Goal: Find specific page/section

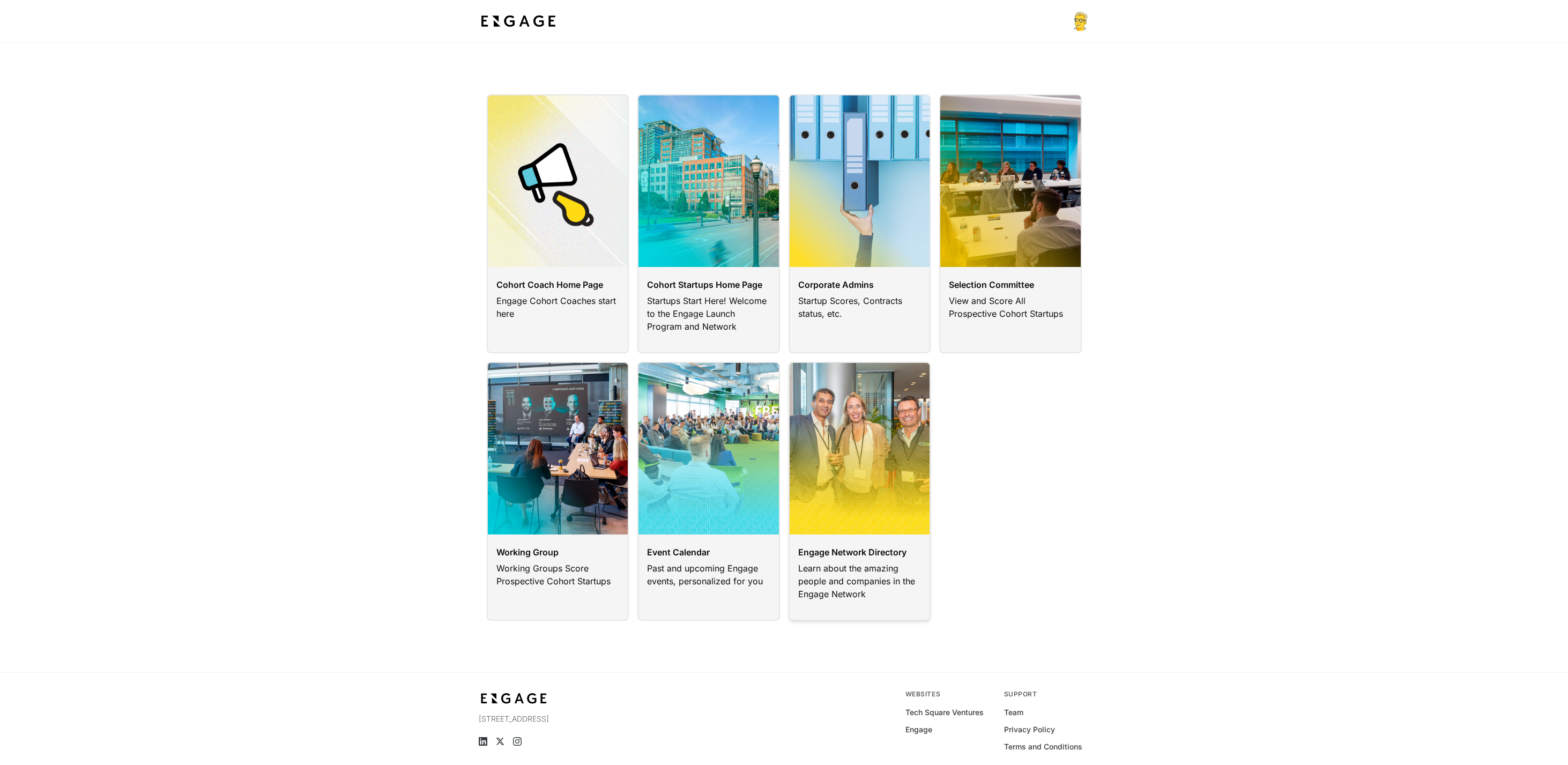
click at [836, 436] on link at bounding box center [860, 491] width 142 height 259
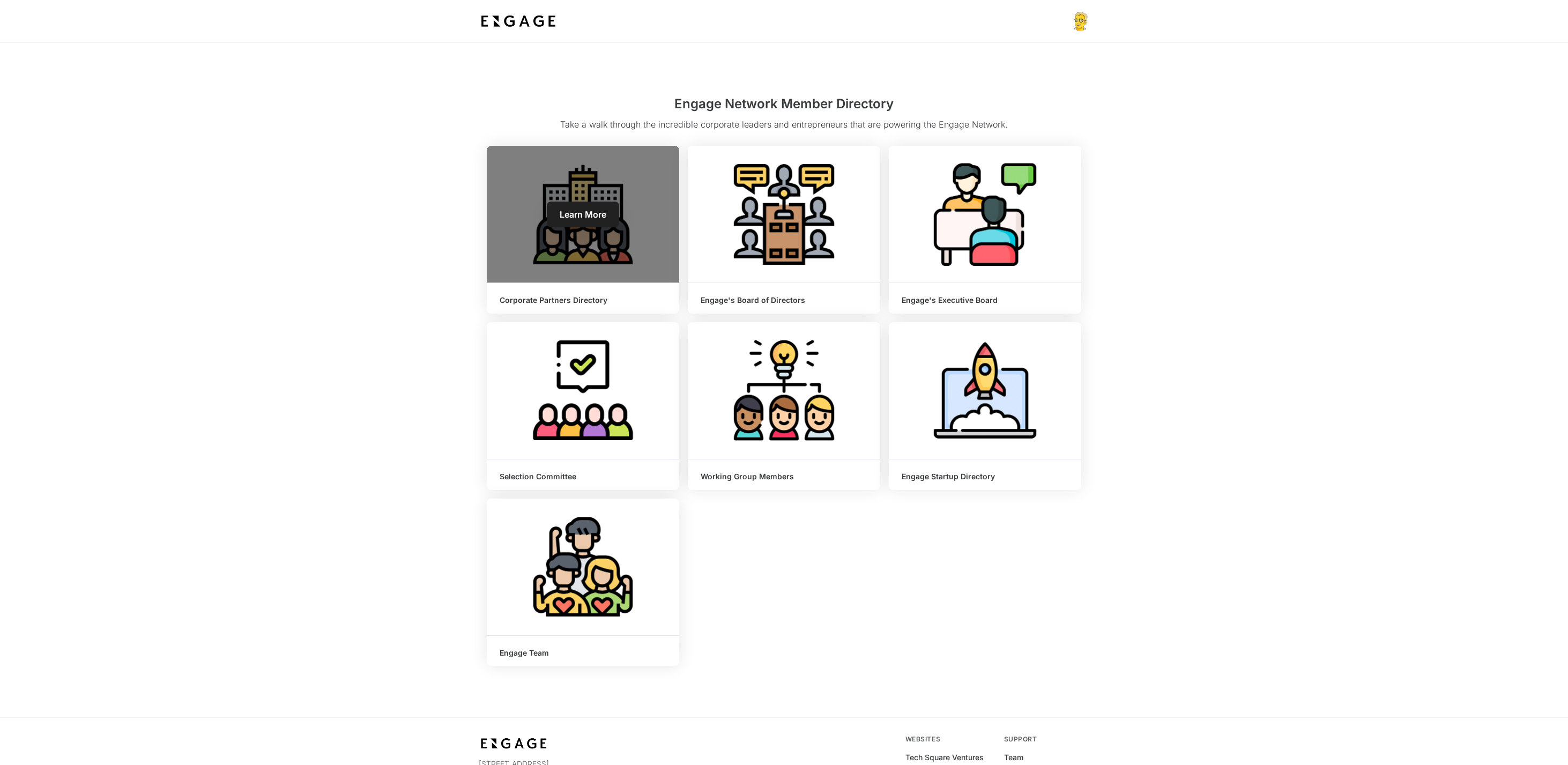
click at [605, 235] on div "Learn More" at bounding box center [583, 214] width 192 height 136
click at [587, 215] on span "Learn More" at bounding box center [583, 214] width 46 height 11
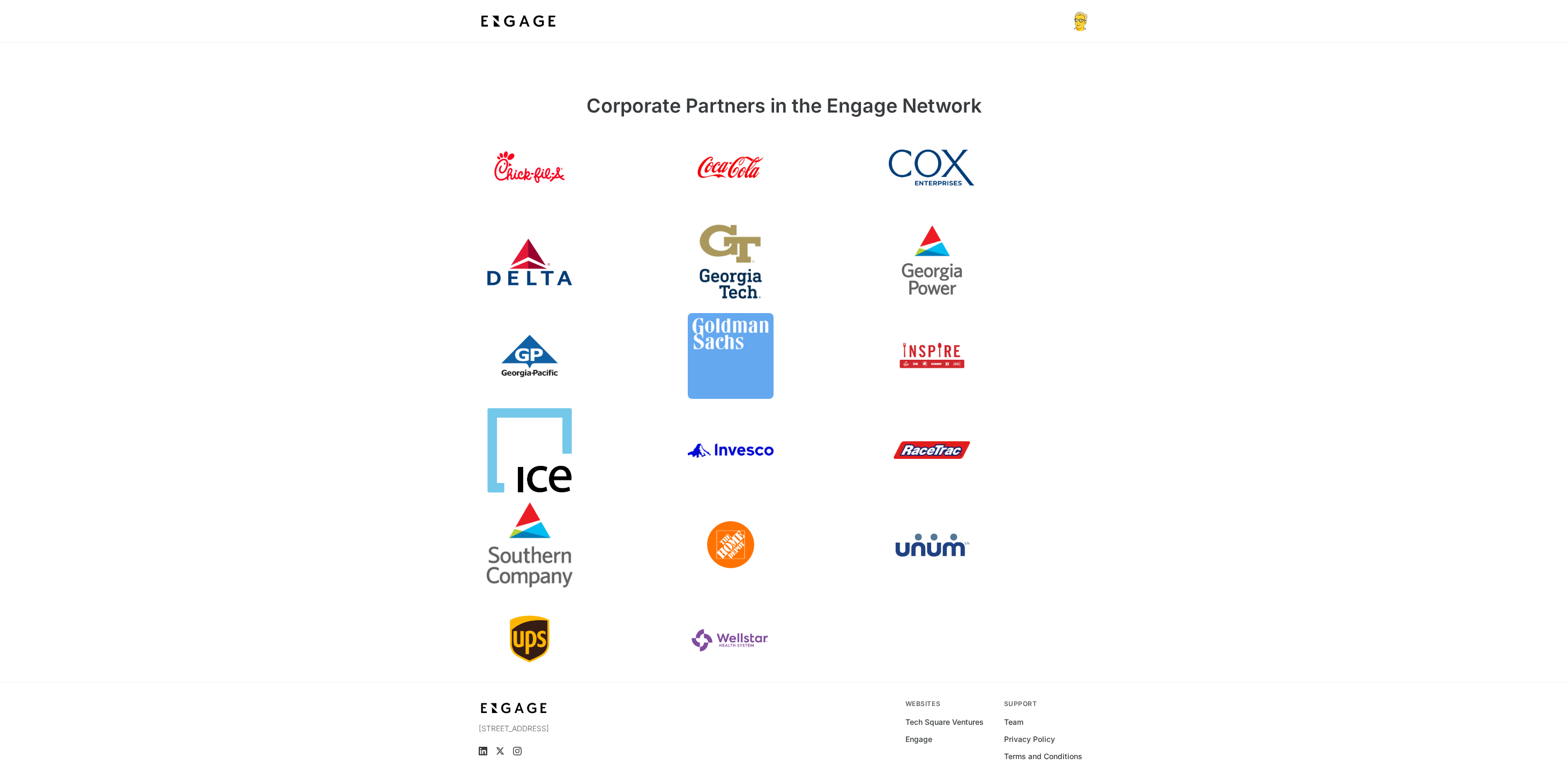
scroll to position [4, 0]
click at [539, 431] on link at bounding box center [583, 449] width 192 height 86
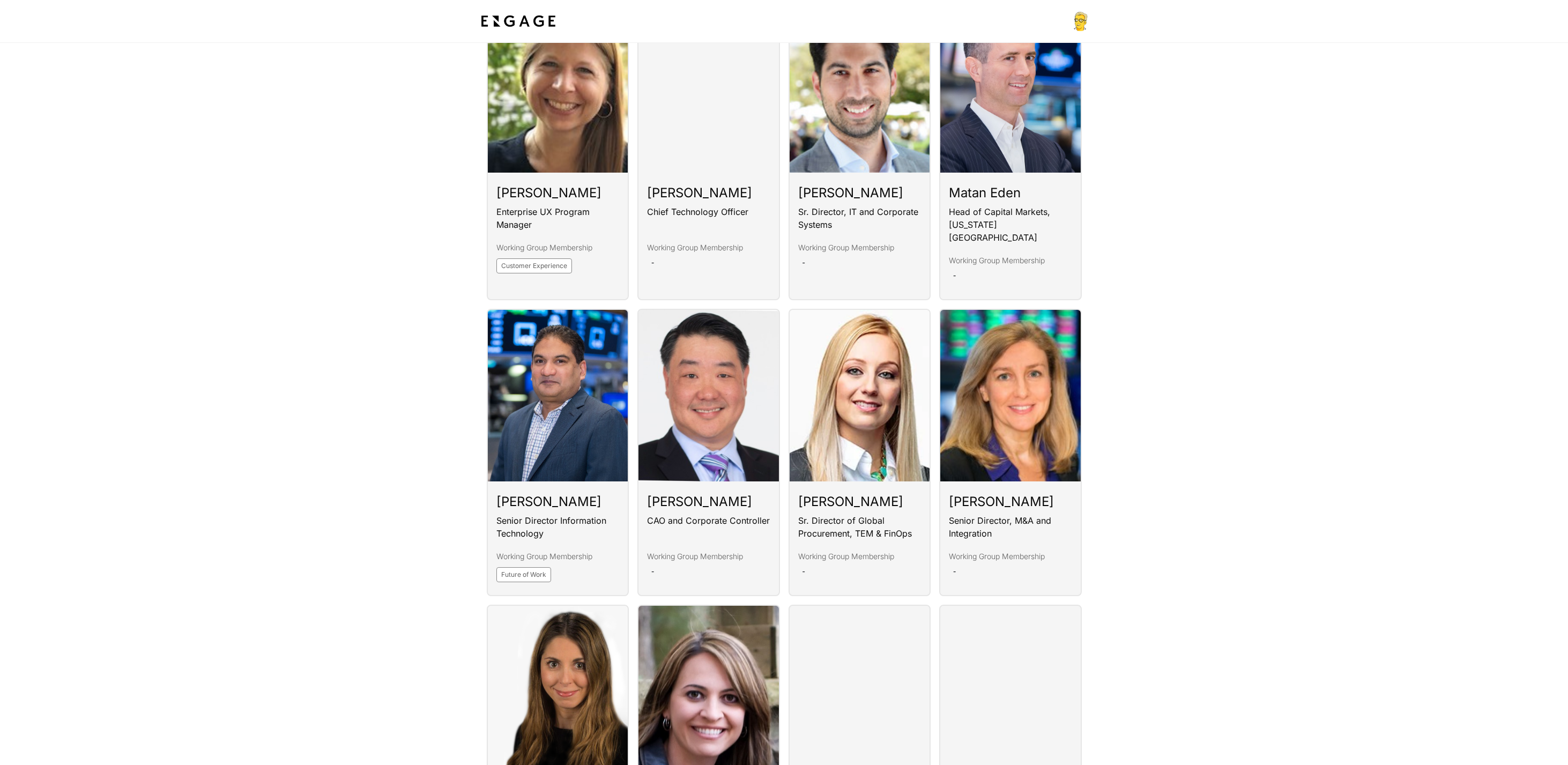
scroll to position [1035, 0]
